Goal: Task Accomplishment & Management: Manage account settings

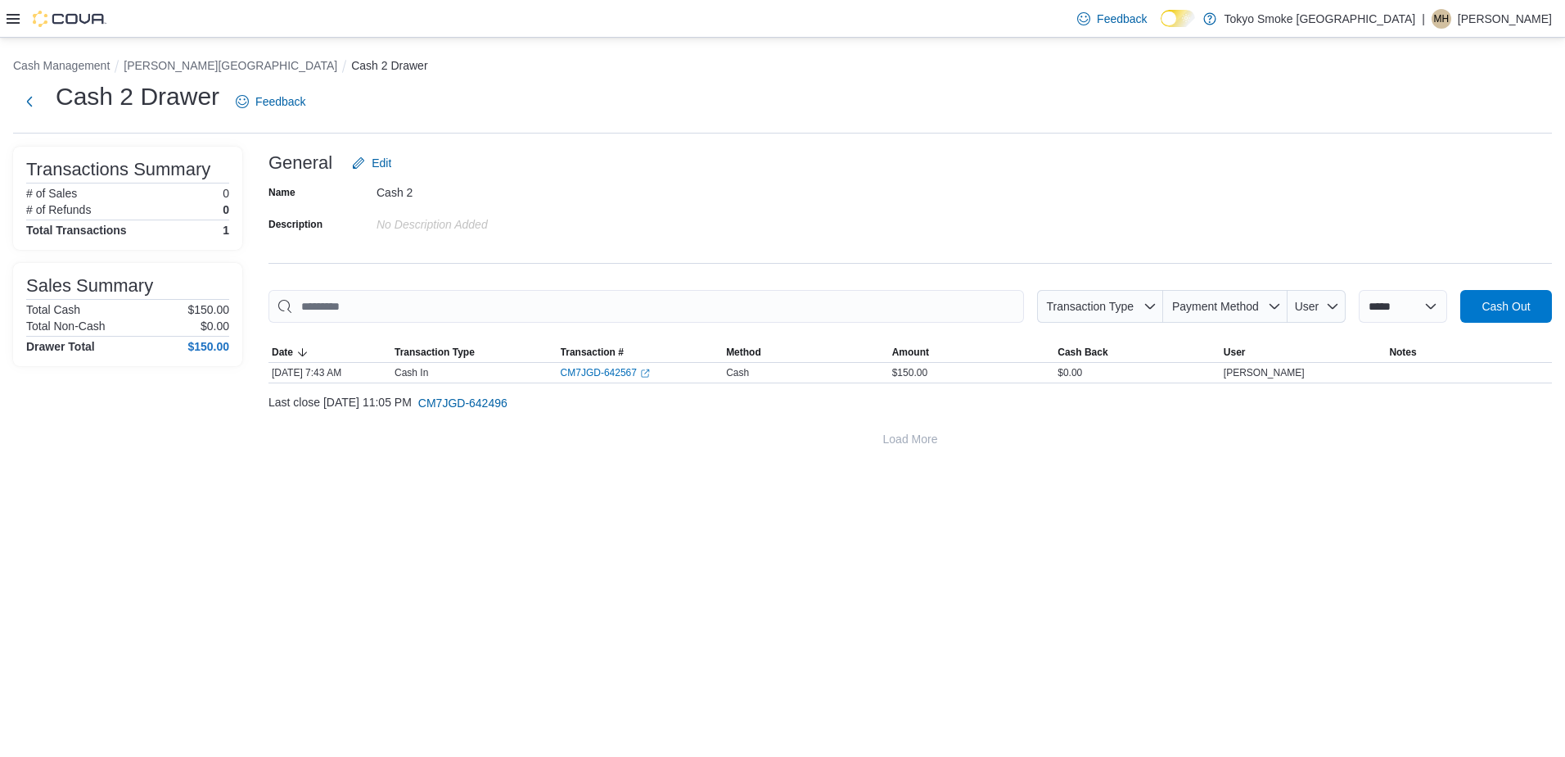
click at [14, 26] on div at bounding box center [57, 19] width 100 height 16
click at [7, 11] on div at bounding box center [57, 19] width 100 height 16
click at [11, 16] on icon at bounding box center [13, 18] width 13 height 13
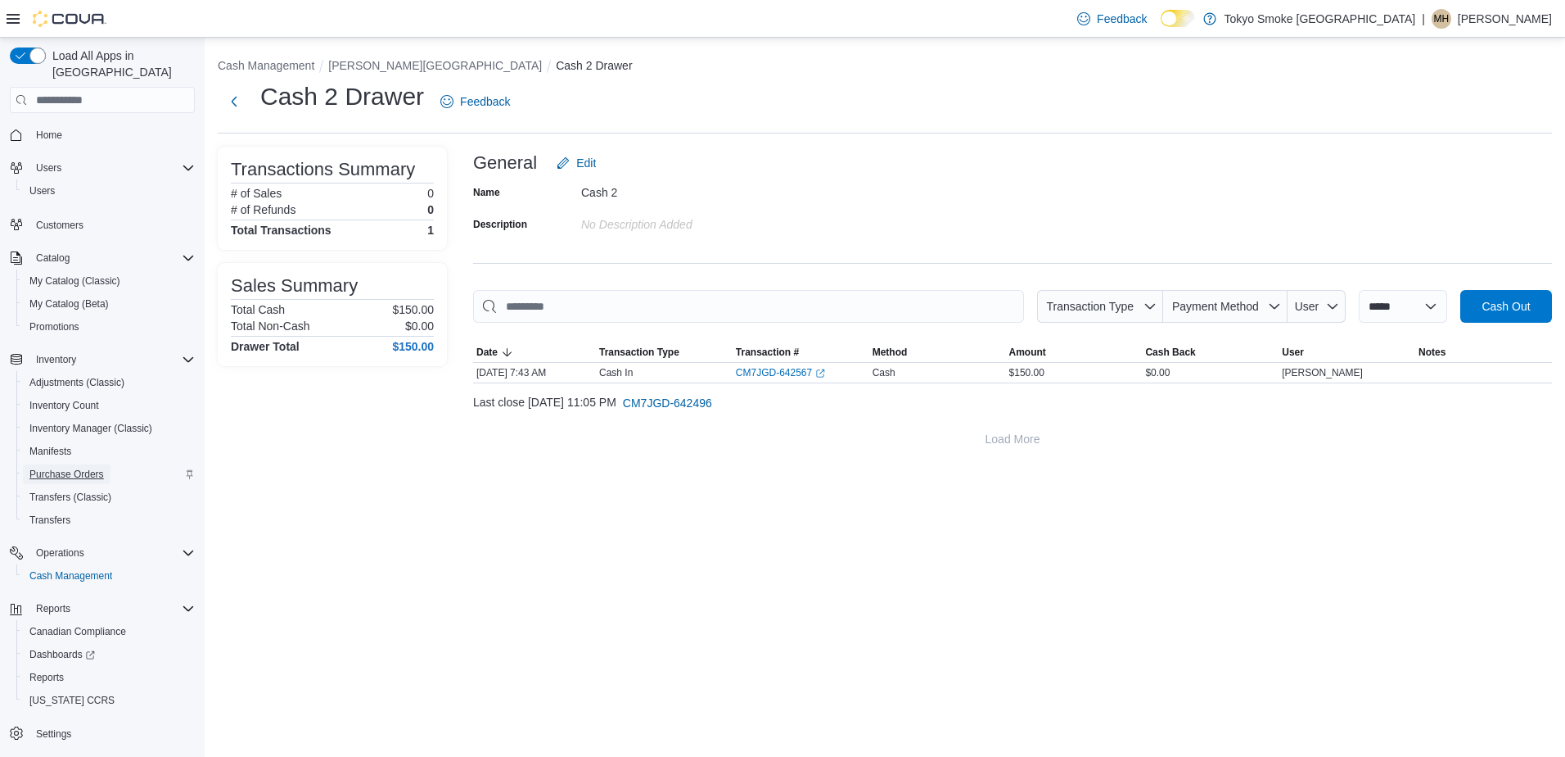
click at [79, 467] on span "Purchase Orders" at bounding box center [66, 473] width 75 height 13
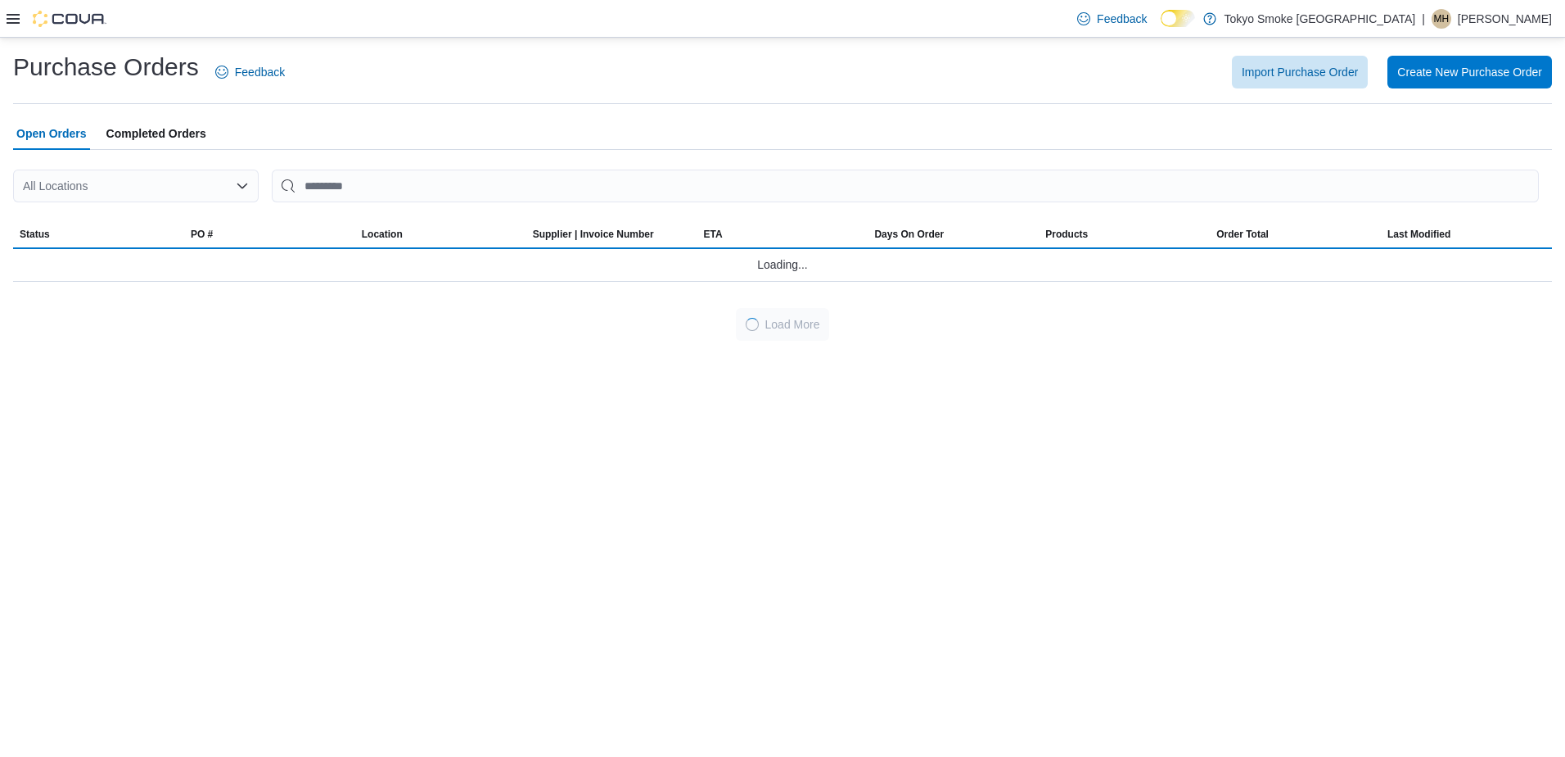
click at [106, 172] on div "All Locations" at bounding box center [136, 185] width 246 height 33
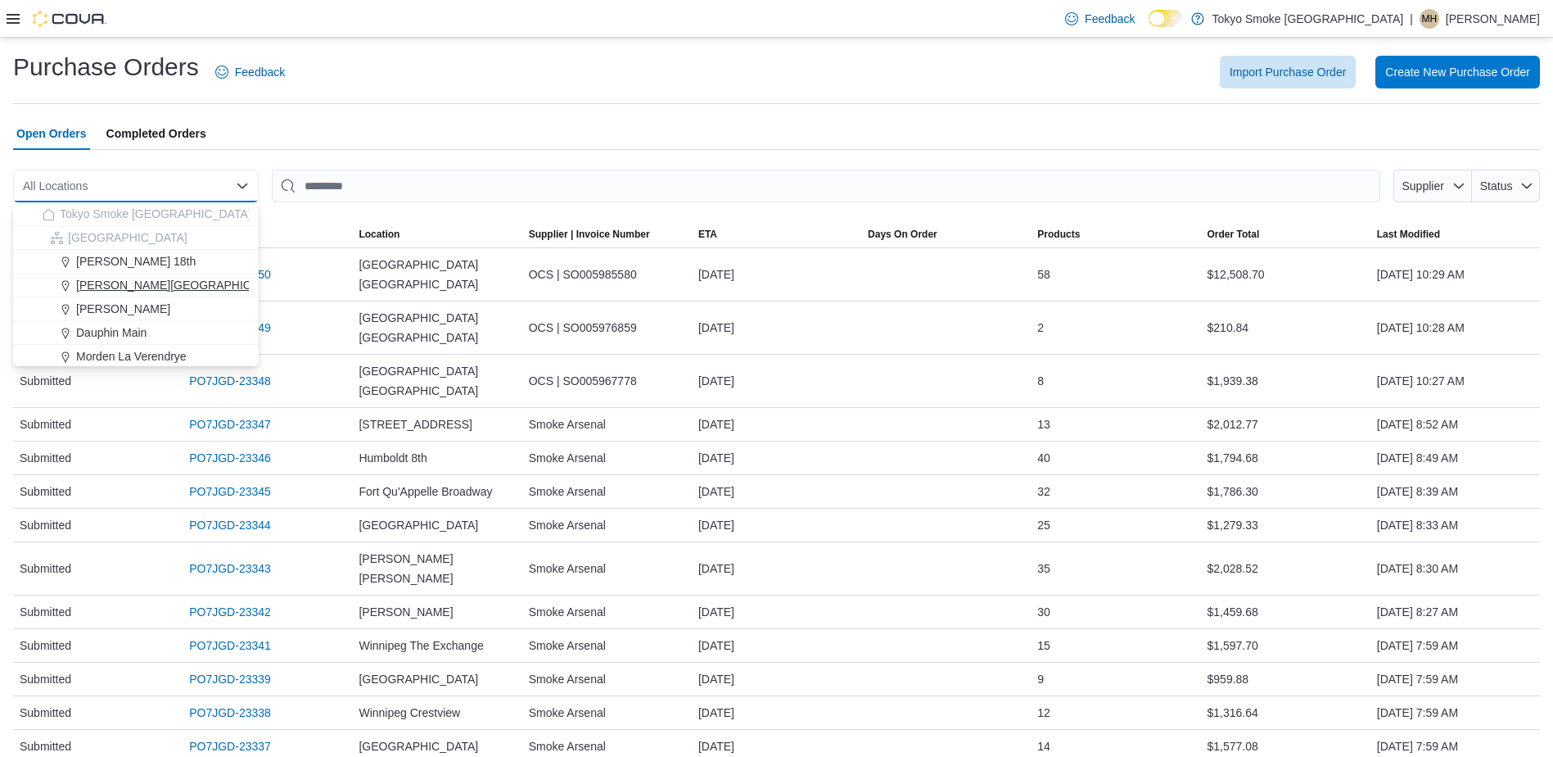
click at [152, 275] on button "[PERSON_NAME][GEOGRAPHIC_DATA]" at bounding box center [136, 285] width 246 height 24
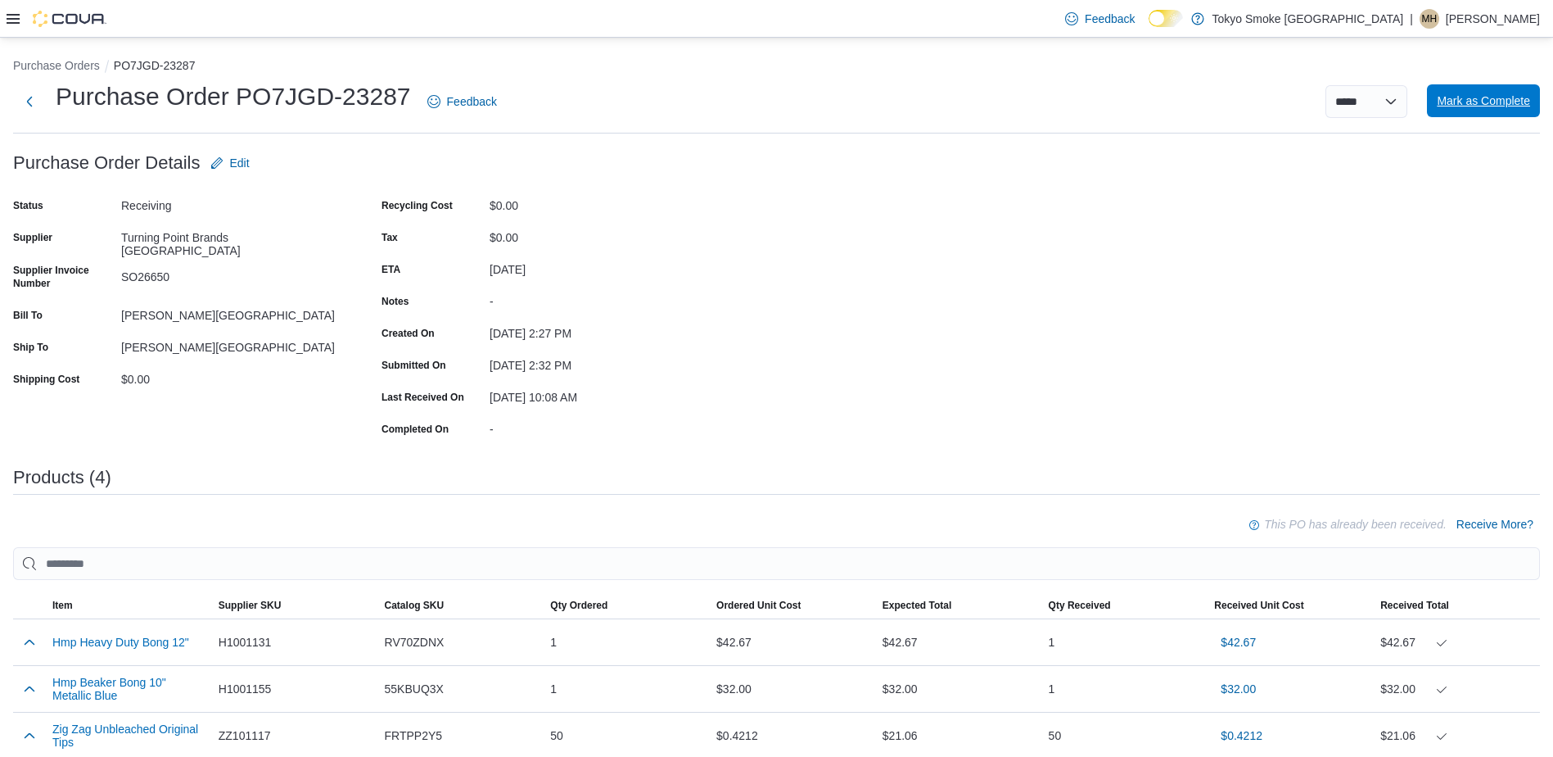
click at [1516, 94] on span "Mark as Complete" at bounding box center [1483, 101] width 93 height 16
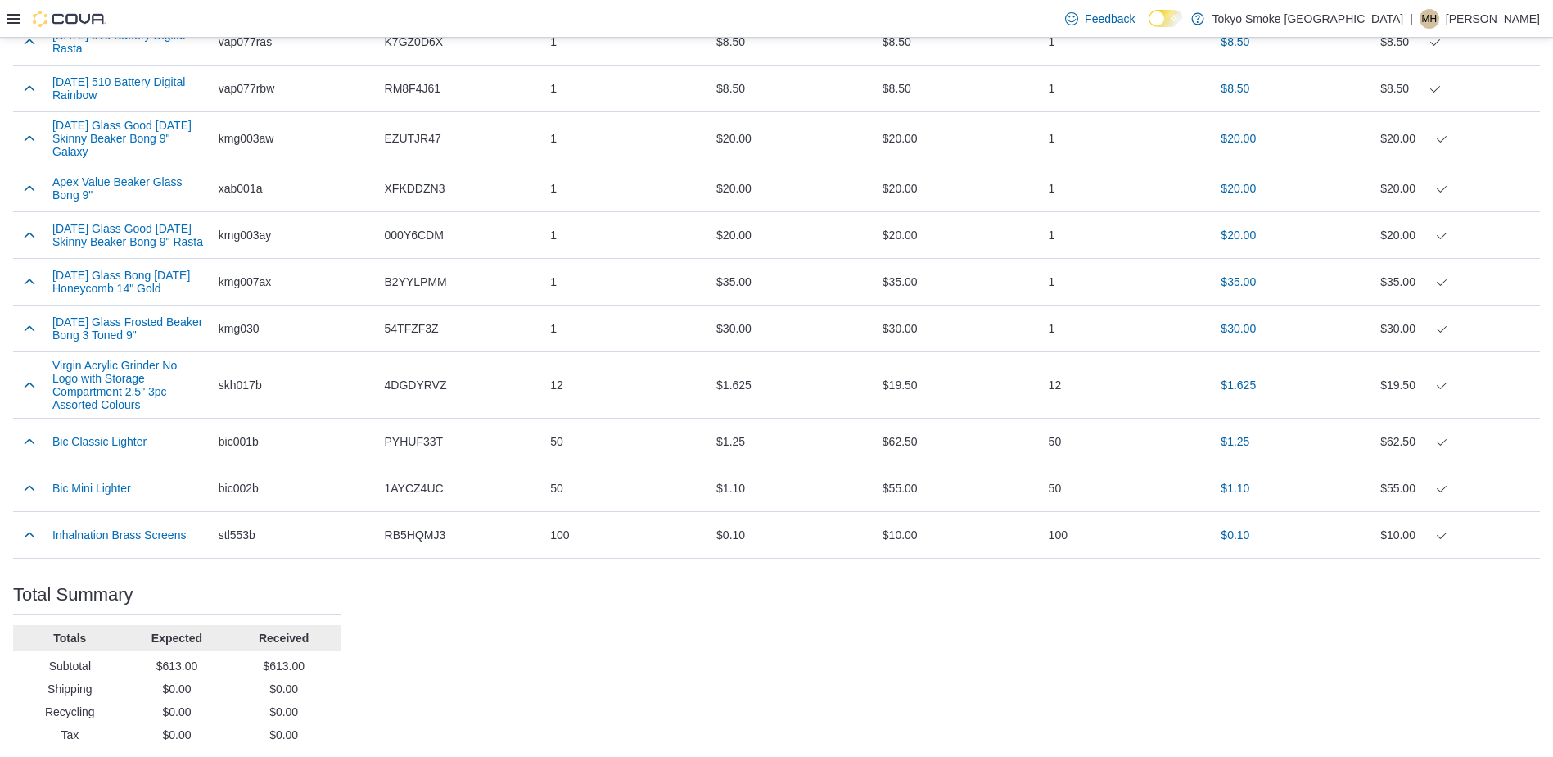
scroll to position [741, 0]
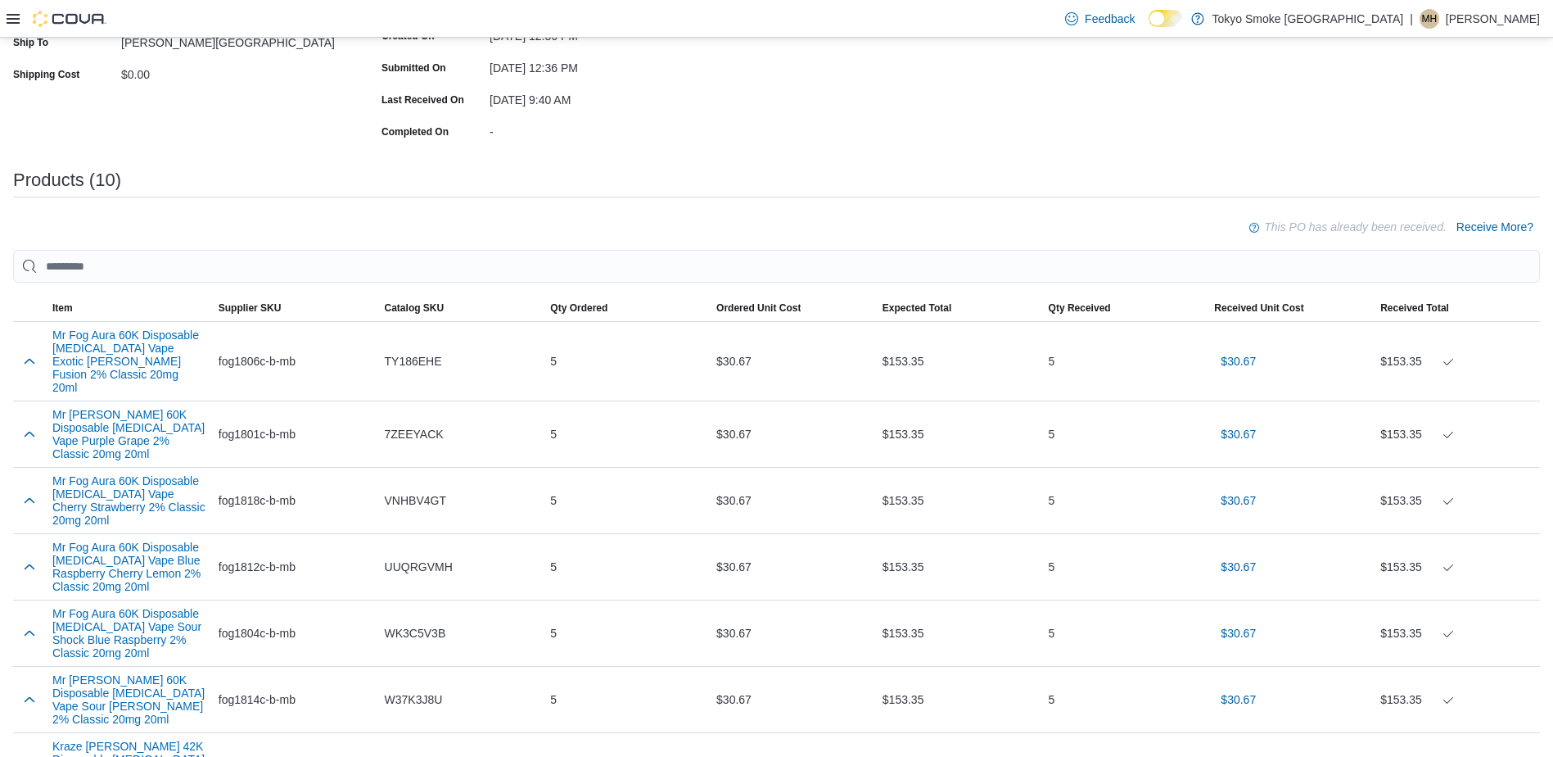
scroll to position [668, 0]
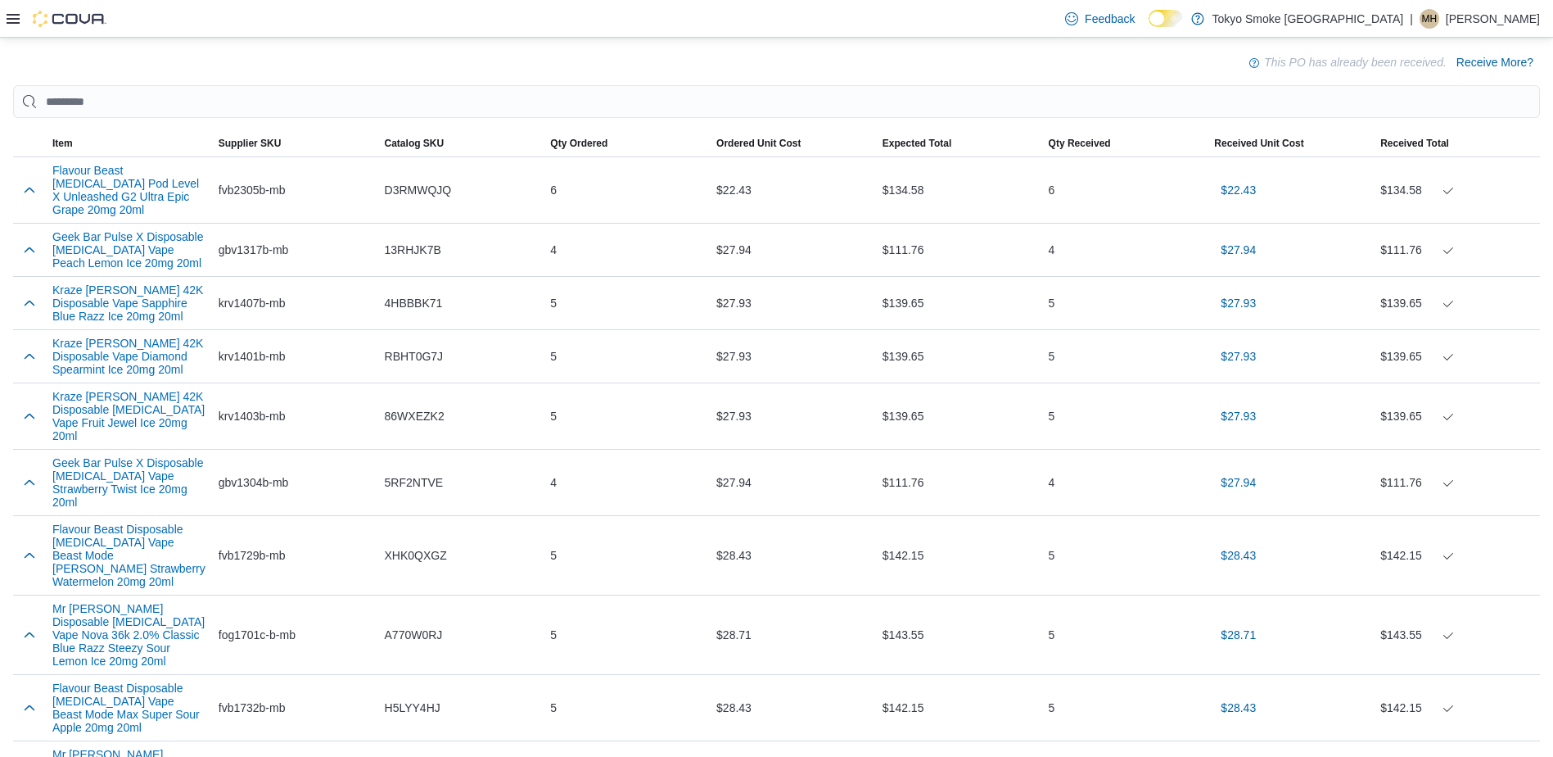
scroll to position [463, 0]
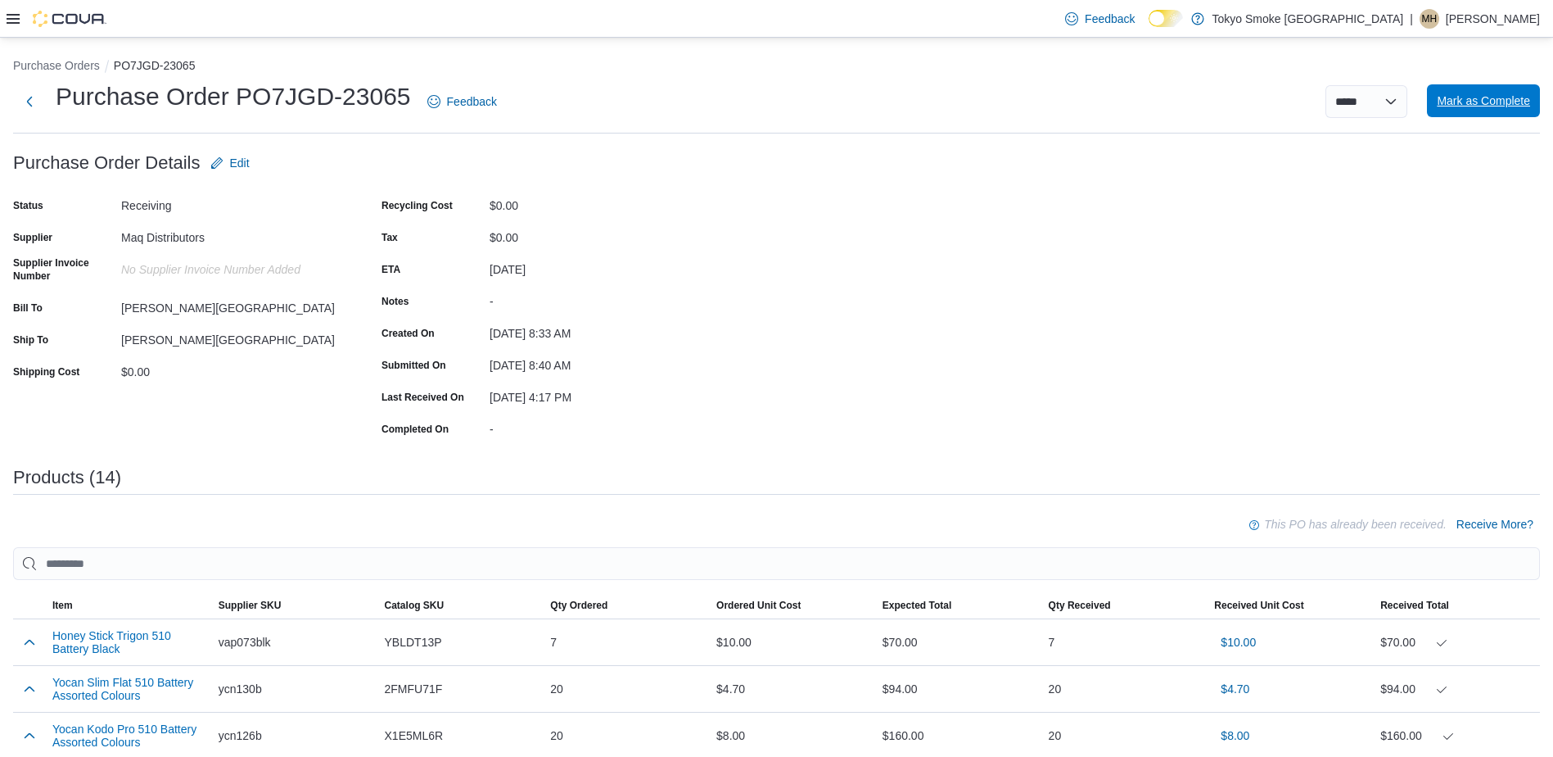
click at [1485, 98] on span "Mark as Complete" at bounding box center [1483, 101] width 93 height 16
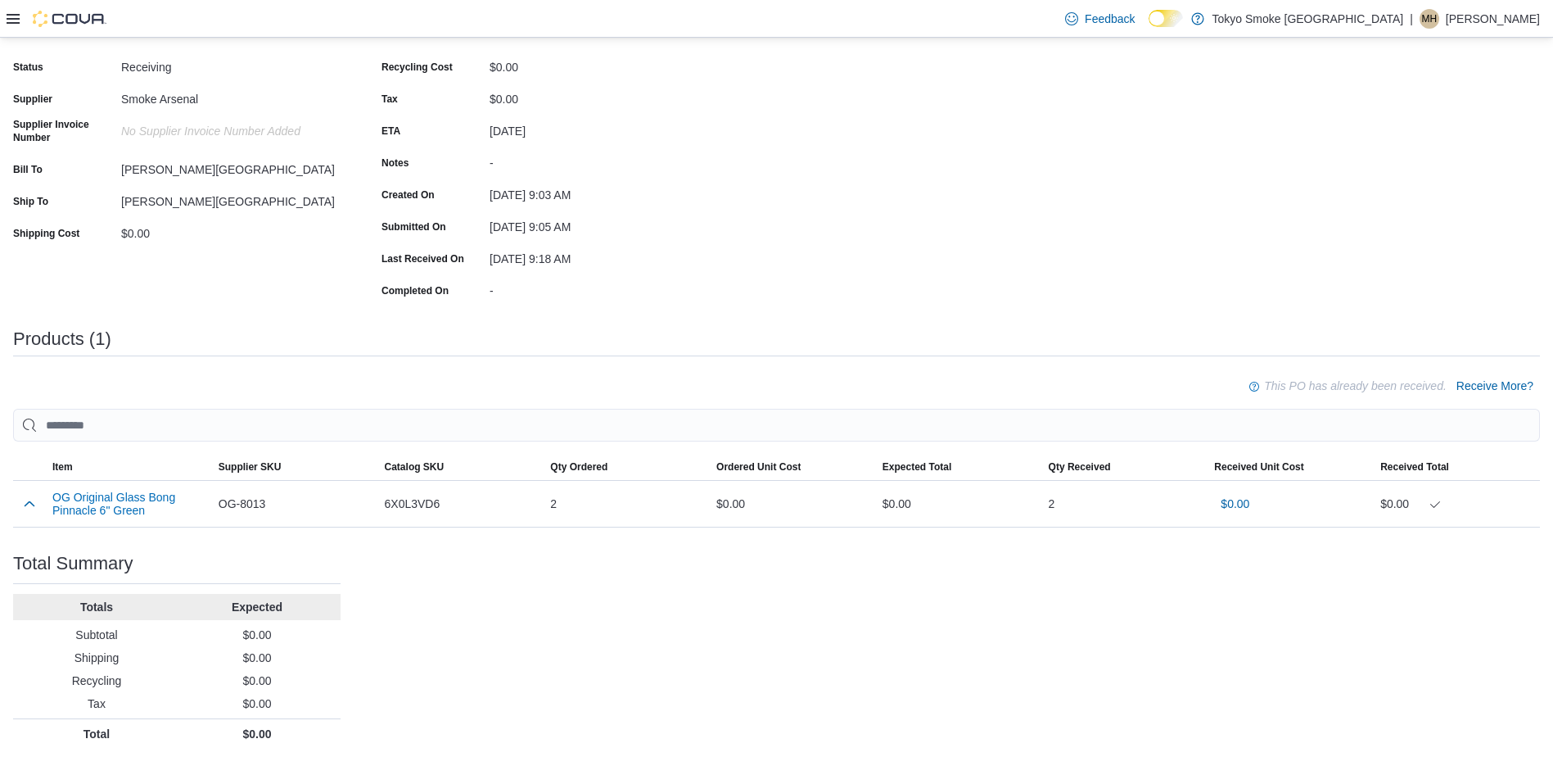
scroll to position [139, 0]
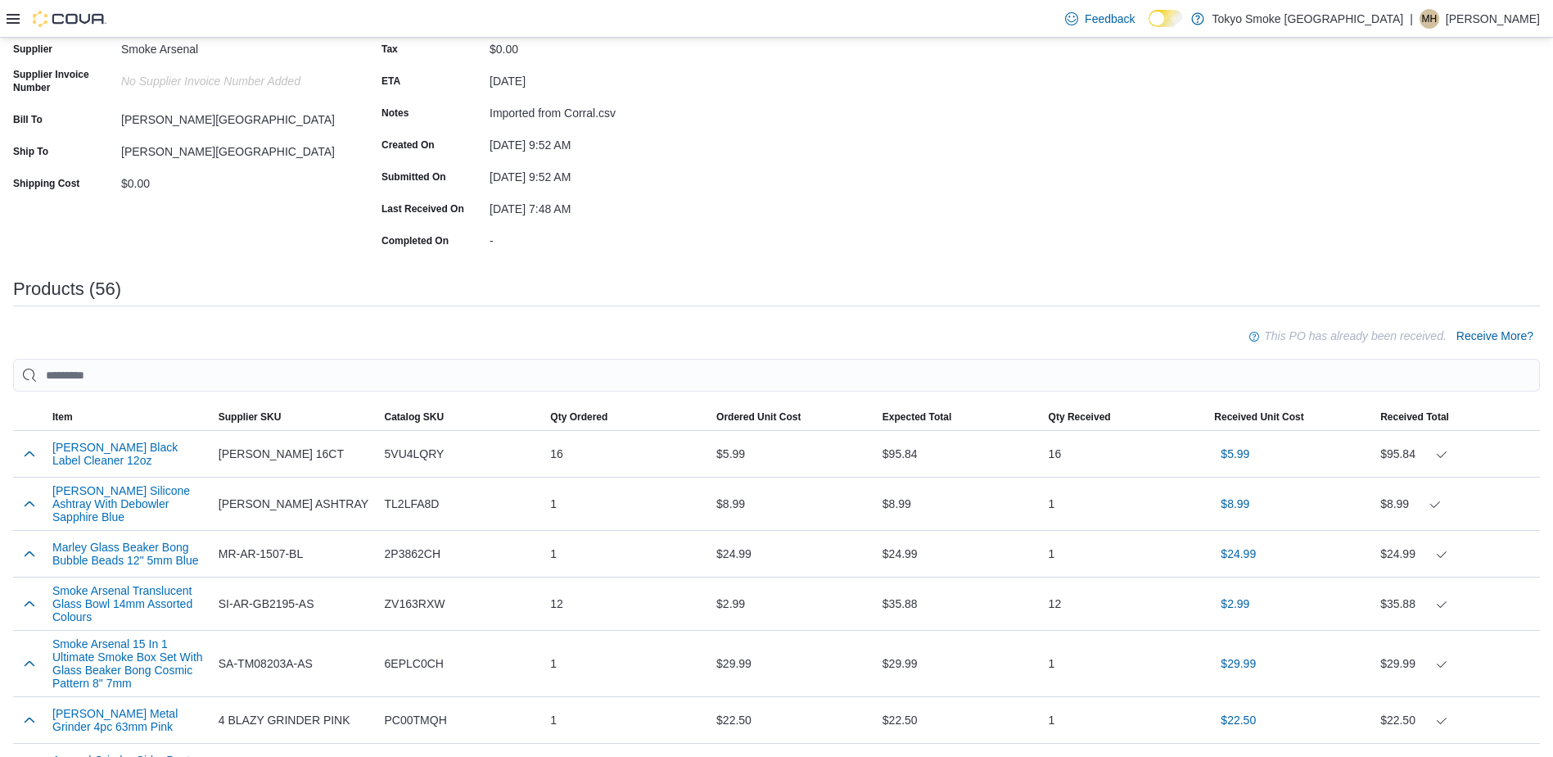
scroll to position [189, 0]
